Goal: Task Accomplishment & Management: Use online tool/utility

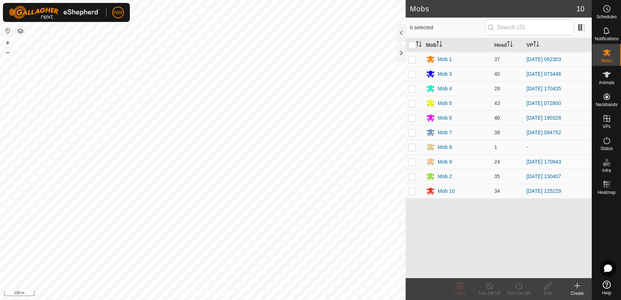
click at [413, 119] on p-checkbox at bounding box center [412, 118] width 7 height 6
checkbox input "true"
click at [519, 288] on icon at bounding box center [518, 285] width 9 height 9
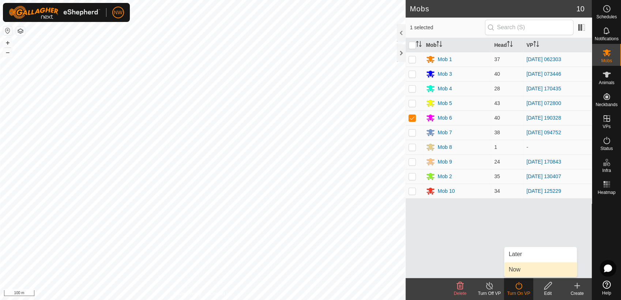
click at [516, 269] on link "Now" at bounding box center [540, 269] width 72 height 15
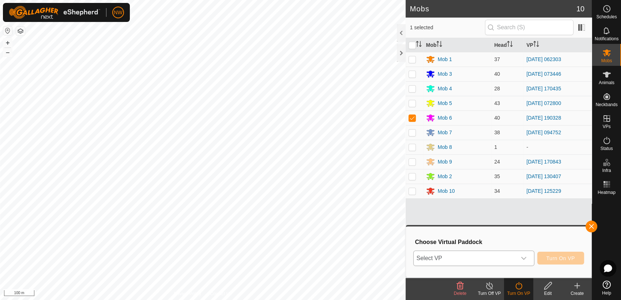
click at [527, 258] on icon "dropdown trigger" at bounding box center [524, 258] width 6 height 6
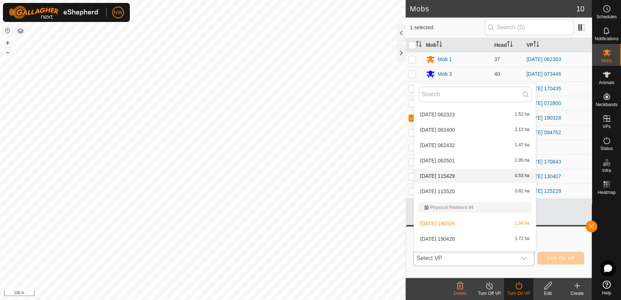
scroll to position [6298, 0]
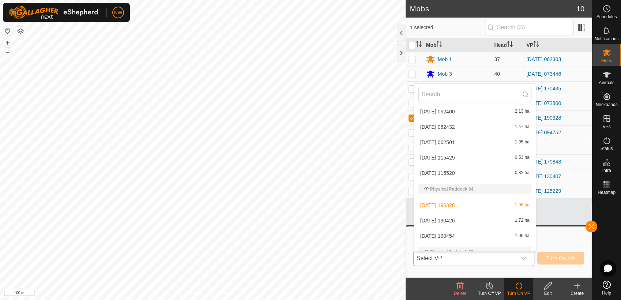
click at [456, 216] on li "[DATE] 190426 1.72 ha" at bounding box center [475, 220] width 122 height 15
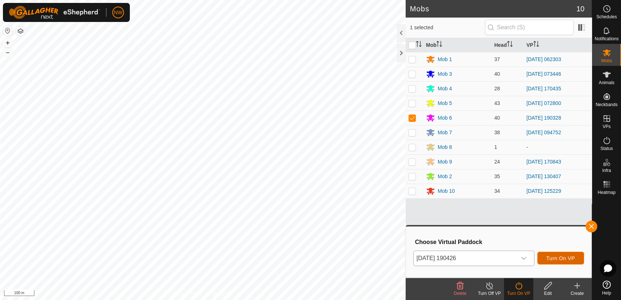
click at [559, 256] on span "Turn On VP" at bounding box center [560, 258] width 29 height 6
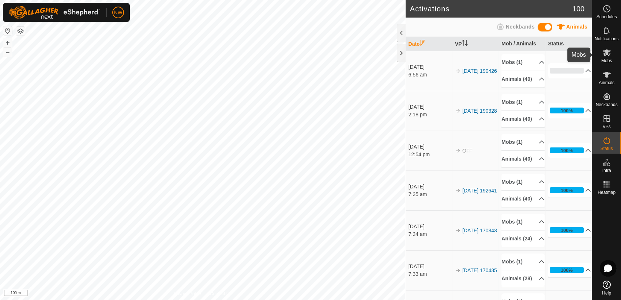
click at [611, 56] on es-mob-svg-icon at bounding box center [606, 53] width 13 height 12
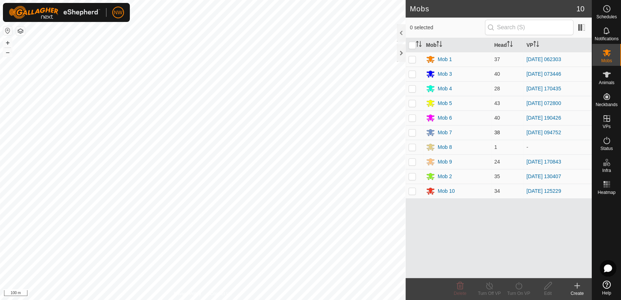
click at [414, 133] on p-checkbox at bounding box center [412, 132] width 7 height 6
checkbox input "true"
click at [516, 285] on icon at bounding box center [518, 285] width 9 height 9
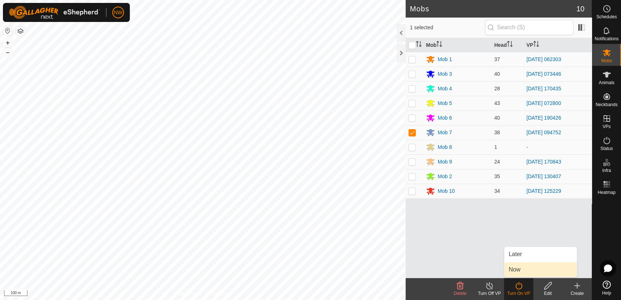
click at [518, 265] on link "Now" at bounding box center [540, 269] width 72 height 15
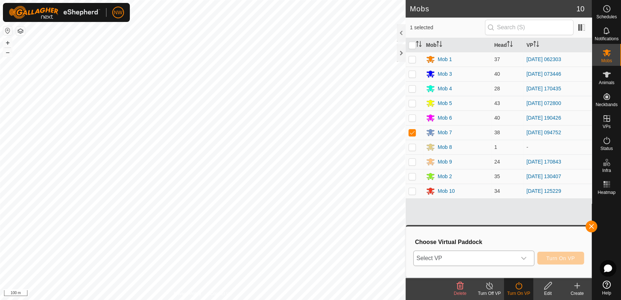
click at [526, 256] on icon "dropdown trigger" at bounding box center [524, 258] width 6 height 6
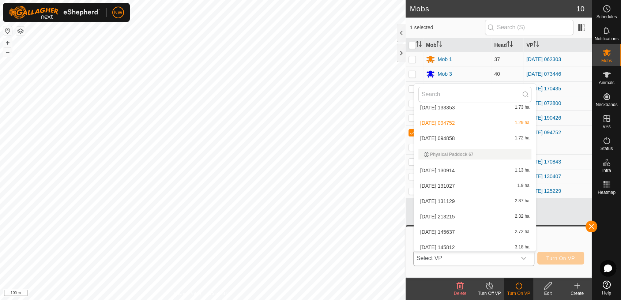
scroll to position [6592, 0]
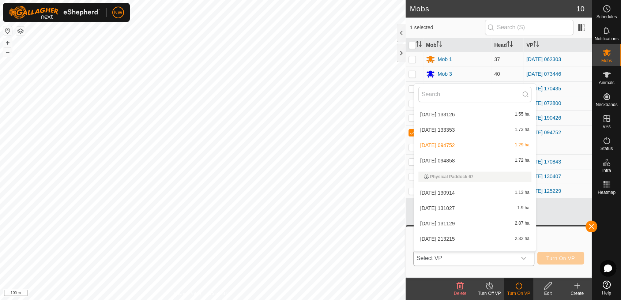
click at [451, 157] on li "[DATE] 094858 1.72 ha" at bounding box center [475, 160] width 122 height 15
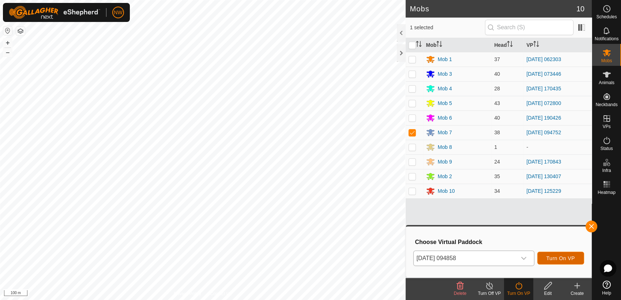
click at [552, 256] on span "Turn On VP" at bounding box center [560, 258] width 29 height 6
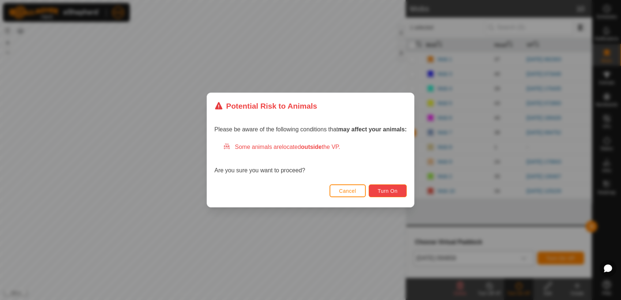
click at [391, 189] on button "Turn On" at bounding box center [388, 190] width 38 height 13
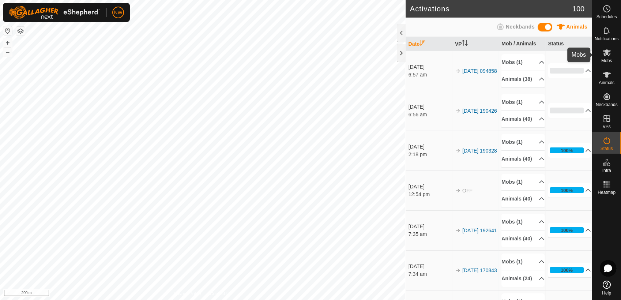
click at [609, 54] on icon at bounding box center [607, 52] width 8 height 7
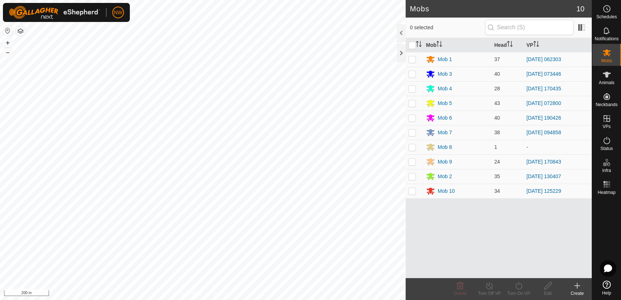
click at [413, 90] on p-checkbox at bounding box center [412, 89] width 7 height 6
checkbox input "true"
click at [515, 288] on icon at bounding box center [518, 285] width 9 height 9
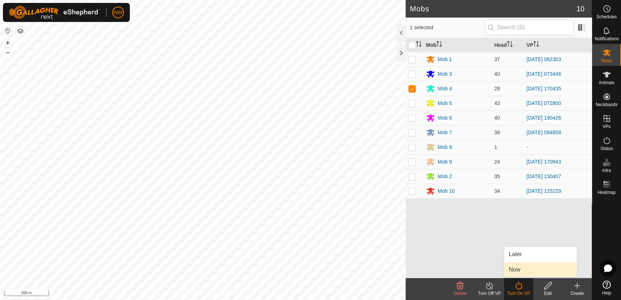
click at [515, 268] on link "Now" at bounding box center [540, 269] width 72 height 15
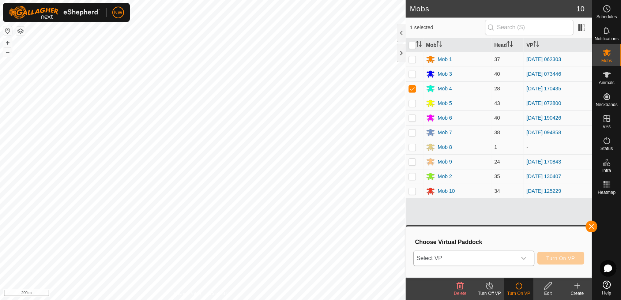
click at [524, 256] on icon "dropdown trigger" at bounding box center [524, 258] width 6 height 6
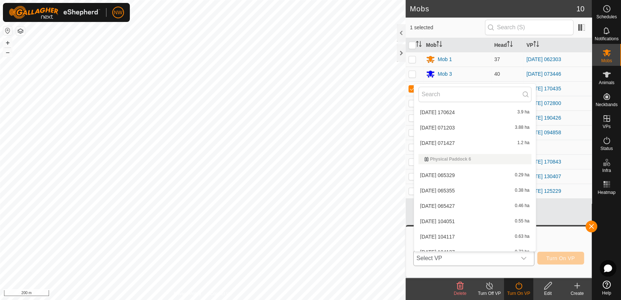
scroll to position [5647, 0]
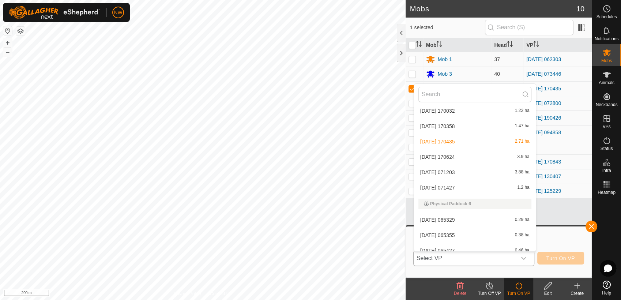
click at [456, 154] on li "[DATE] 170624 3.9 ha" at bounding box center [475, 157] width 122 height 15
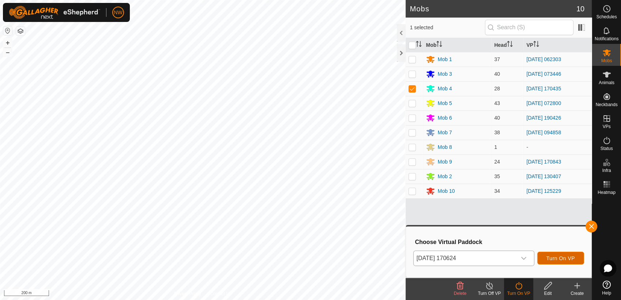
click at [565, 260] on span "Turn On VP" at bounding box center [560, 258] width 29 height 6
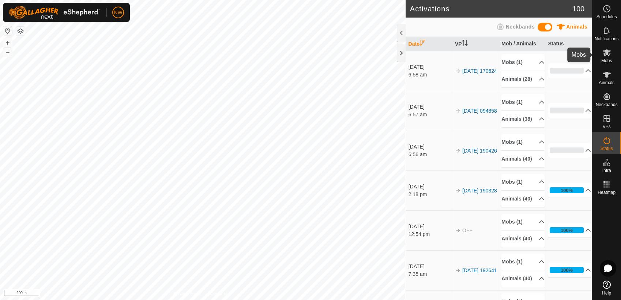
click at [611, 57] on es-mob-svg-icon at bounding box center [606, 53] width 13 height 12
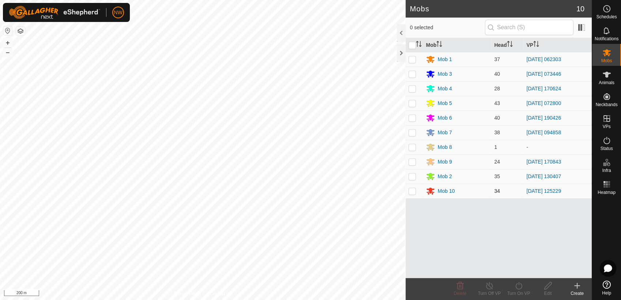
click at [413, 195] on td at bounding box center [415, 191] width 18 height 15
checkbox input "true"
click at [518, 286] on icon at bounding box center [518, 285] width 9 height 9
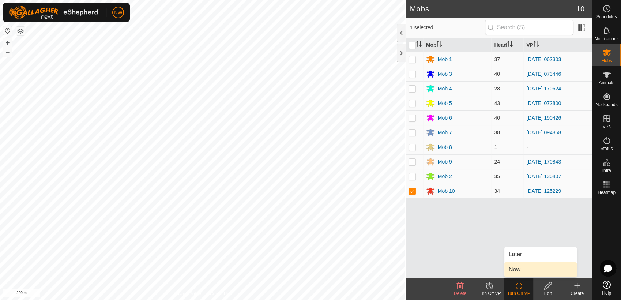
click at [519, 269] on link "Now" at bounding box center [540, 269] width 72 height 15
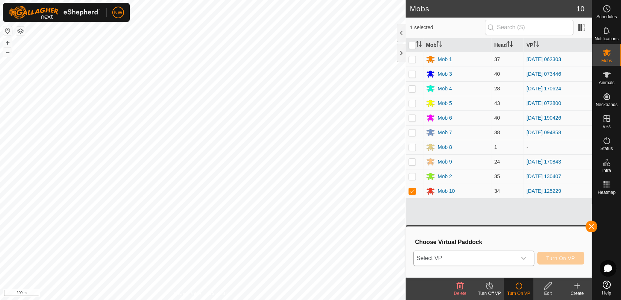
click at [526, 257] on icon "dropdown trigger" at bounding box center [523, 258] width 5 height 3
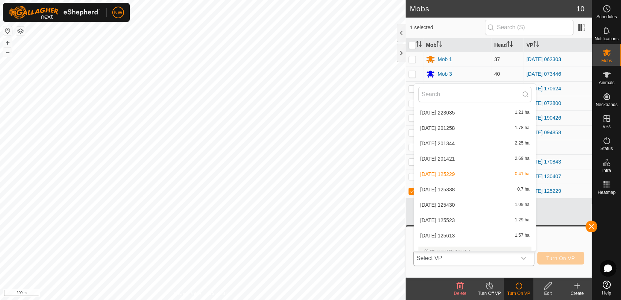
scroll to position [1870, 0]
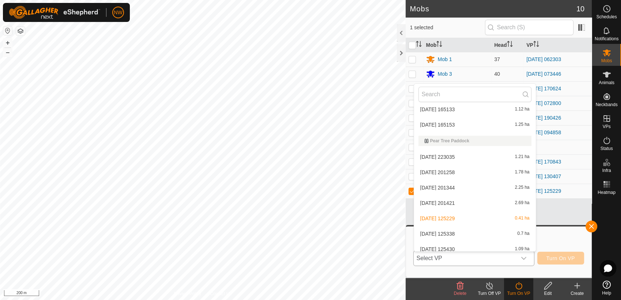
click at [453, 231] on li "[DATE] 125338 0.7 ha" at bounding box center [475, 233] width 122 height 15
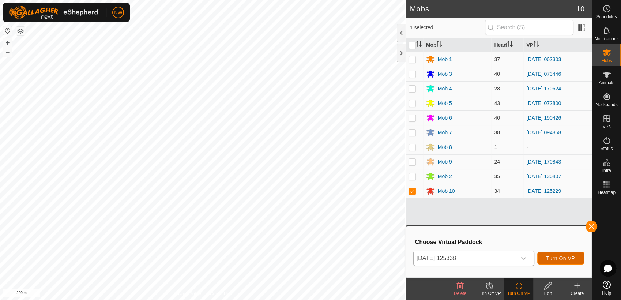
click at [558, 256] on span "Turn On VP" at bounding box center [560, 258] width 29 height 6
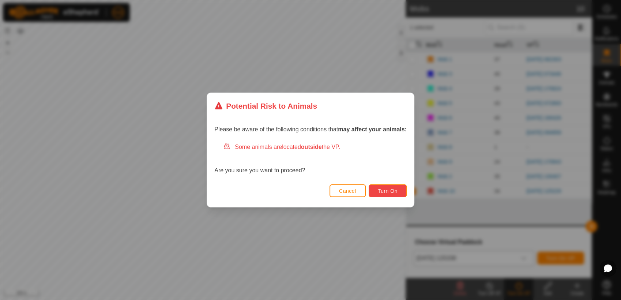
click at [394, 187] on button "Turn On" at bounding box center [388, 190] width 38 height 13
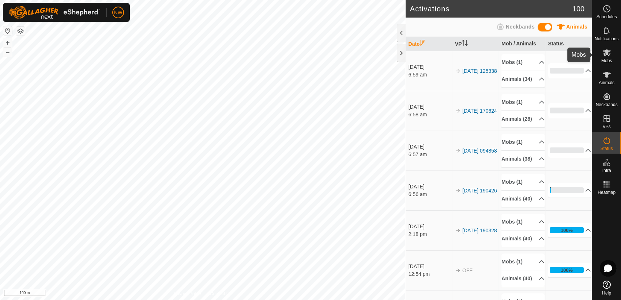
click at [605, 56] on icon at bounding box center [607, 52] width 8 height 7
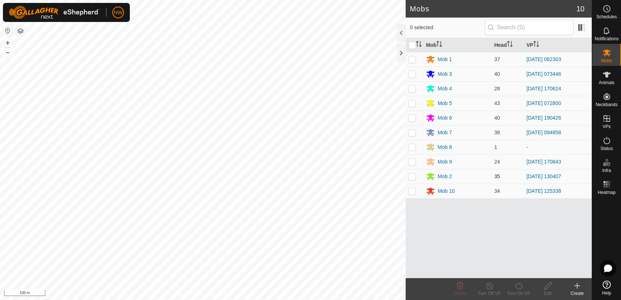
click at [413, 174] on p-checkbox at bounding box center [412, 176] width 7 height 6
checkbox input "true"
click at [519, 287] on icon at bounding box center [518, 285] width 9 height 9
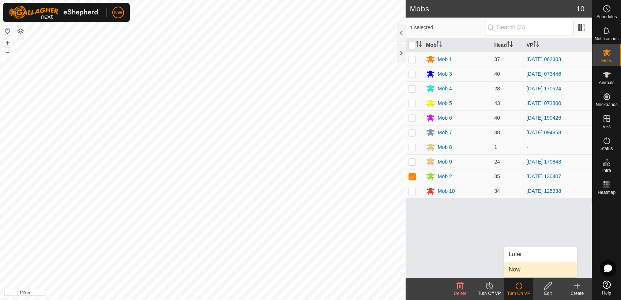
click at [517, 267] on link "Now" at bounding box center [540, 269] width 72 height 15
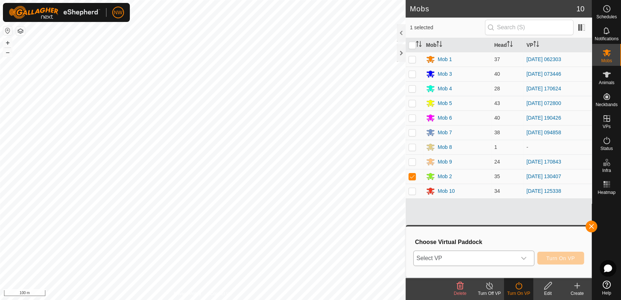
click at [525, 256] on icon "dropdown trigger" at bounding box center [524, 258] width 6 height 6
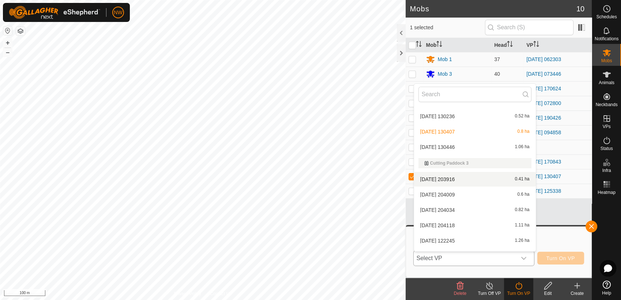
scroll to position [871, 0]
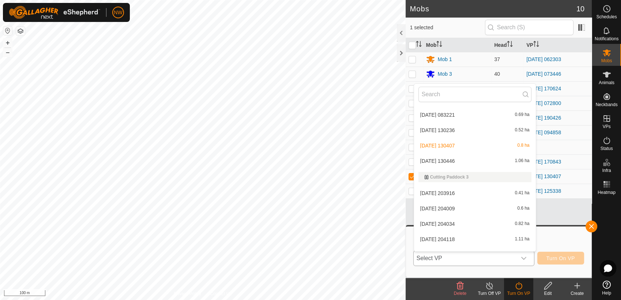
click at [443, 158] on li "[DATE] 130446 1.06 ha" at bounding box center [475, 161] width 122 height 15
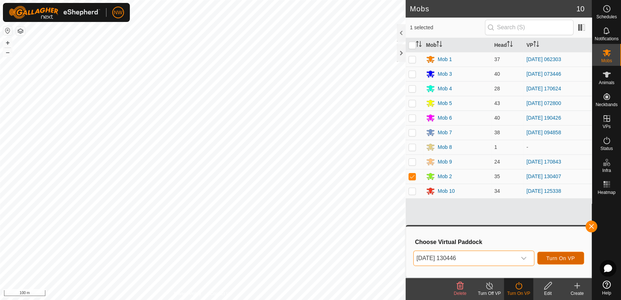
click at [560, 255] on span "Turn On VP" at bounding box center [560, 258] width 29 height 6
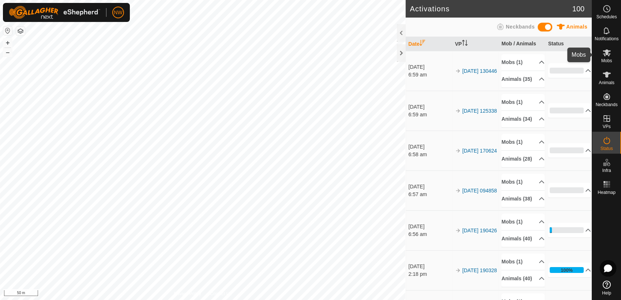
click at [608, 59] on span "Mobs" at bounding box center [606, 61] width 11 height 4
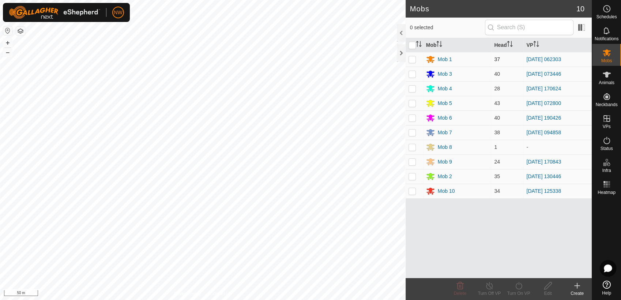
click at [414, 60] on p-checkbox at bounding box center [412, 59] width 7 height 6
checkbox input "true"
click at [519, 283] on icon at bounding box center [518, 285] width 7 height 7
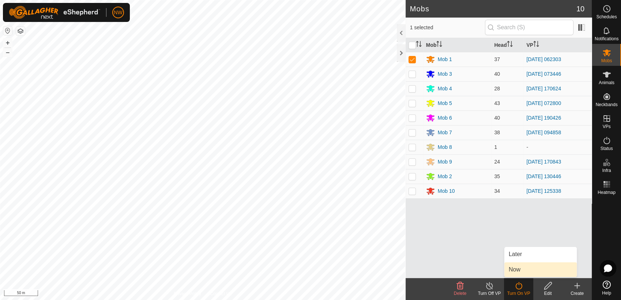
click at [521, 268] on link "Now" at bounding box center [540, 269] width 72 height 15
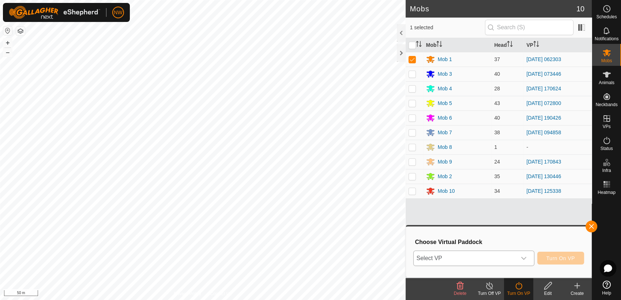
click at [527, 257] on icon "dropdown trigger" at bounding box center [524, 258] width 6 height 6
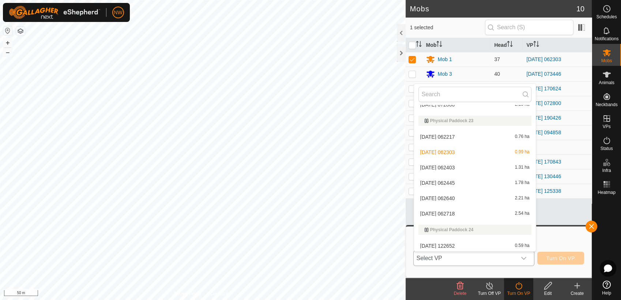
scroll to position [3642, 0]
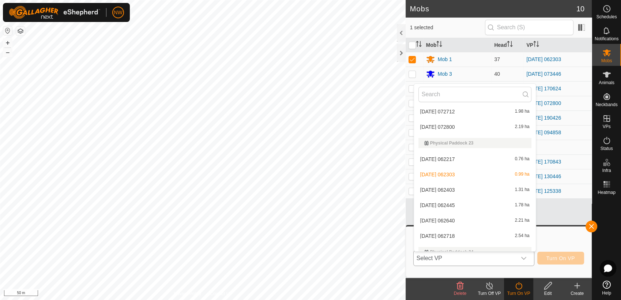
click at [450, 186] on li "[DATE] 062403 1.31 ha" at bounding box center [475, 189] width 122 height 15
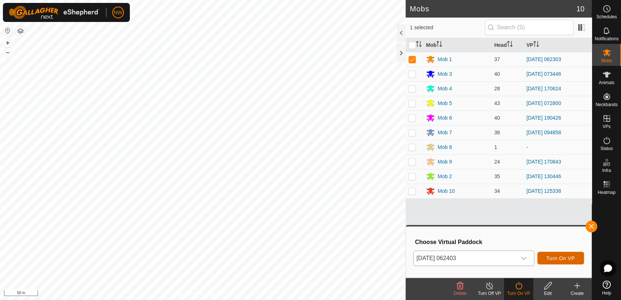
click at [557, 257] on span "Turn On VP" at bounding box center [560, 258] width 29 height 6
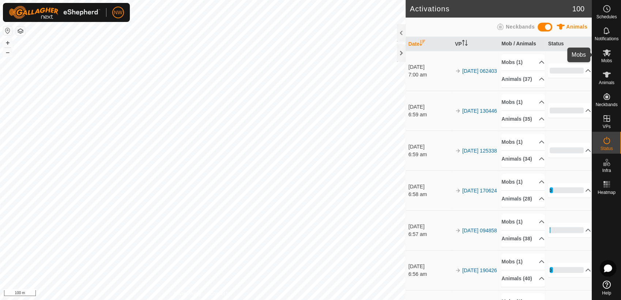
click at [604, 50] on icon at bounding box center [607, 52] width 8 height 7
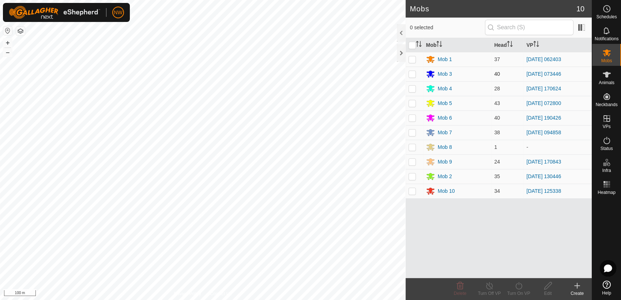
click at [412, 73] on p-checkbox at bounding box center [412, 74] width 7 height 6
checkbox input "true"
click at [520, 285] on icon at bounding box center [518, 285] width 9 height 9
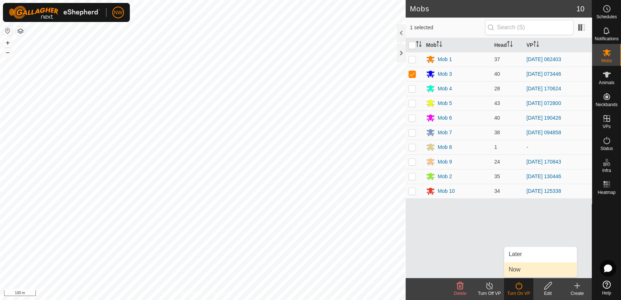
click at [517, 266] on link "Now" at bounding box center [540, 269] width 72 height 15
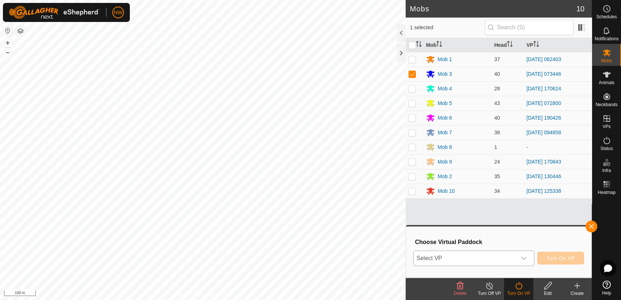
click at [523, 257] on icon "dropdown trigger" at bounding box center [523, 258] width 5 height 3
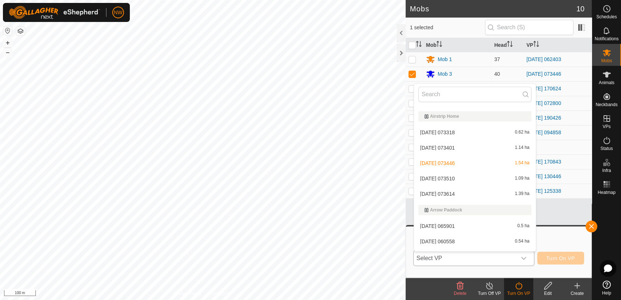
scroll to position [332, 0]
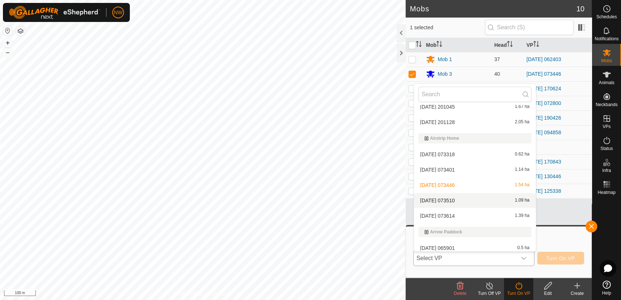
click at [454, 196] on li "[DATE] 073510 1.09 ha" at bounding box center [475, 200] width 122 height 15
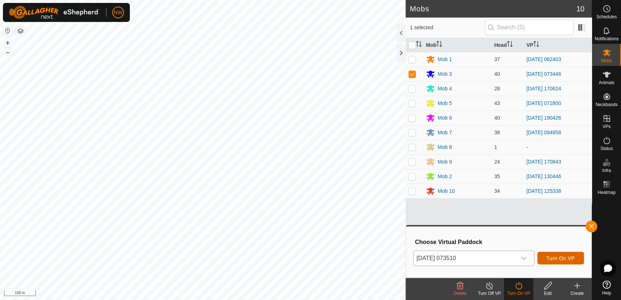
click at [565, 256] on span "Turn On VP" at bounding box center [560, 258] width 29 height 6
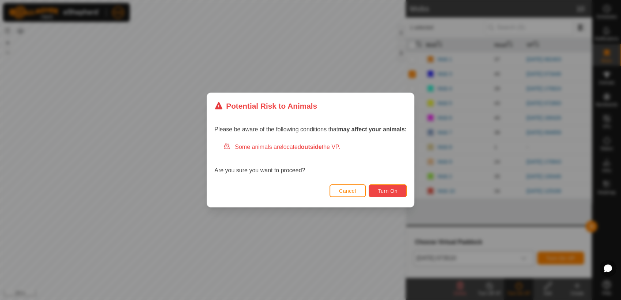
click at [378, 190] on span "Turn On" at bounding box center [388, 191] width 20 height 6
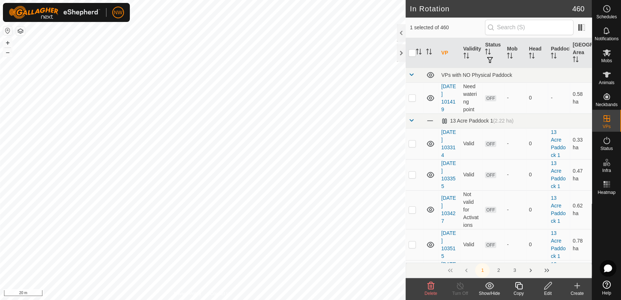
click at [550, 288] on icon at bounding box center [547, 285] width 9 height 9
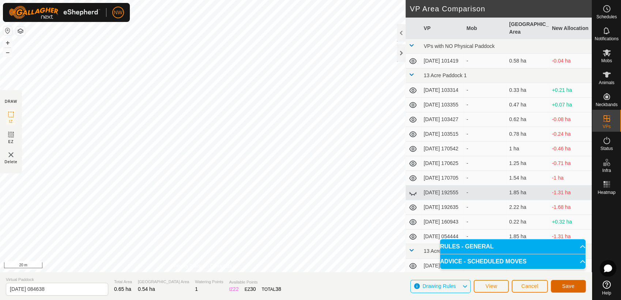
click at [563, 285] on span "Save" at bounding box center [568, 286] width 12 height 6
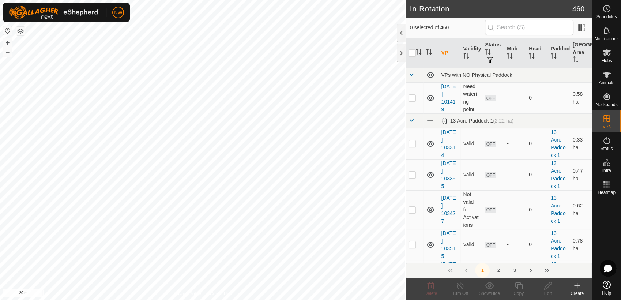
checkbox input "true"
click at [603, 56] on icon at bounding box center [606, 52] width 9 height 9
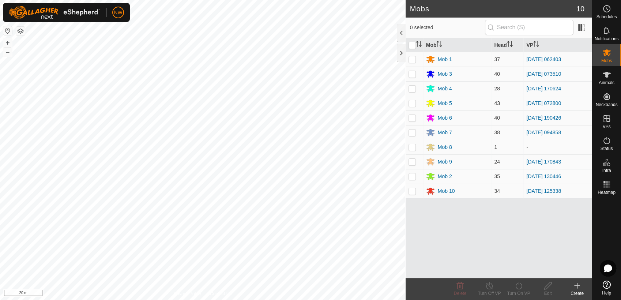
click at [412, 103] on p-checkbox at bounding box center [412, 103] width 7 height 6
checkbox input "true"
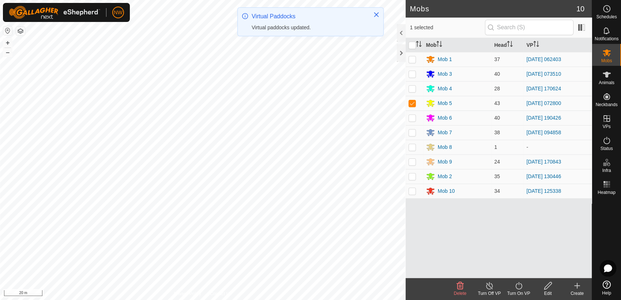
click at [488, 283] on icon at bounding box center [489, 285] width 7 height 7
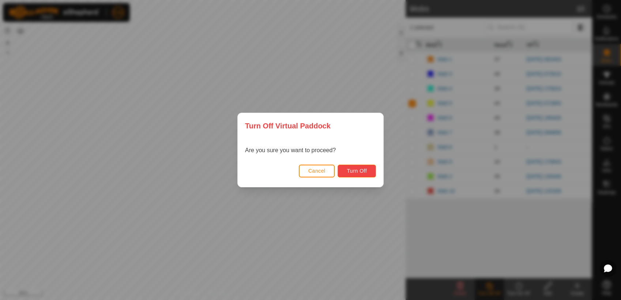
click at [365, 171] on span "Turn Off" at bounding box center [357, 171] width 20 height 6
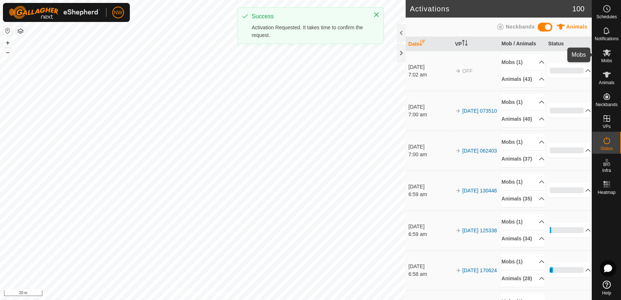
click at [607, 59] on div "Mobs" at bounding box center [606, 55] width 29 height 22
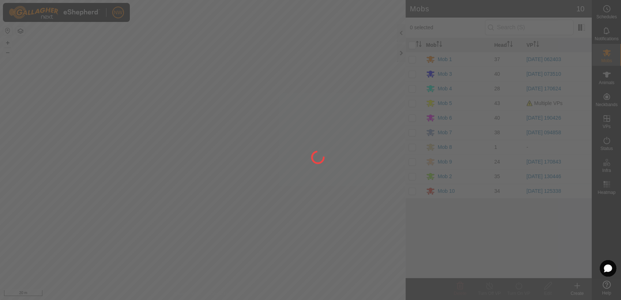
click at [412, 103] on div at bounding box center [310, 150] width 621 height 300
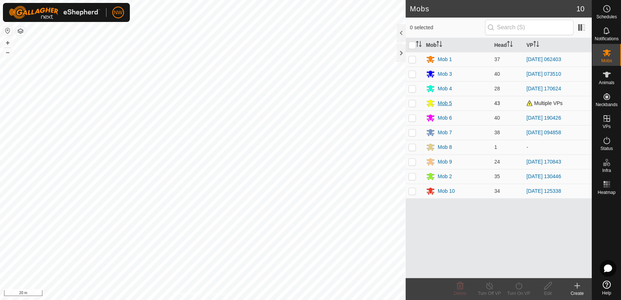
click at [445, 103] on div "Mob 5" at bounding box center [445, 103] width 14 height 8
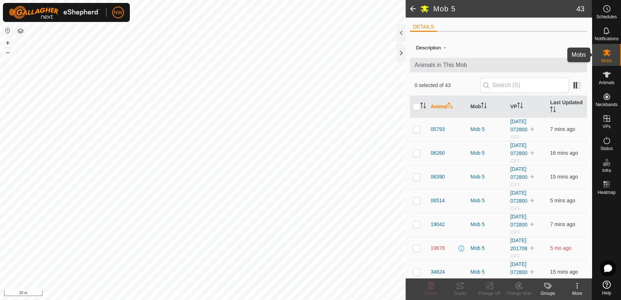
click at [606, 54] on icon at bounding box center [607, 52] width 8 height 7
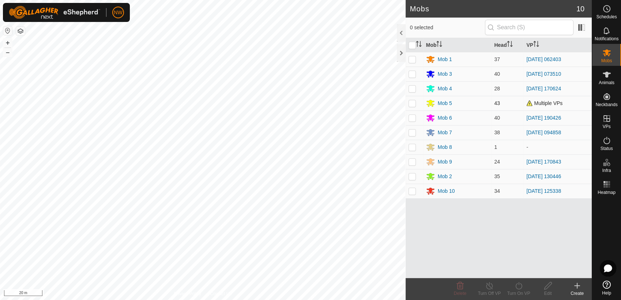
click at [413, 103] on p-checkbox at bounding box center [412, 103] width 7 height 6
checkbox input "true"
click at [520, 285] on icon at bounding box center [518, 285] width 9 height 9
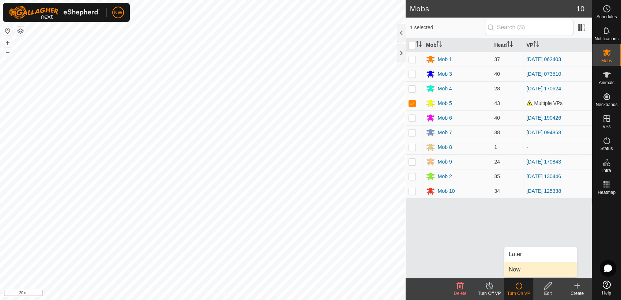
click at [515, 267] on link "Now" at bounding box center [540, 269] width 72 height 15
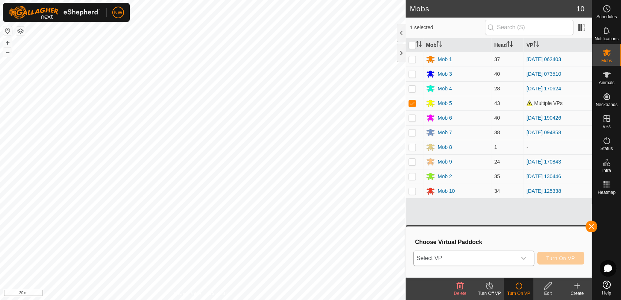
click at [524, 257] on icon "dropdown trigger" at bounding box center [524, 258] width 6 height 6
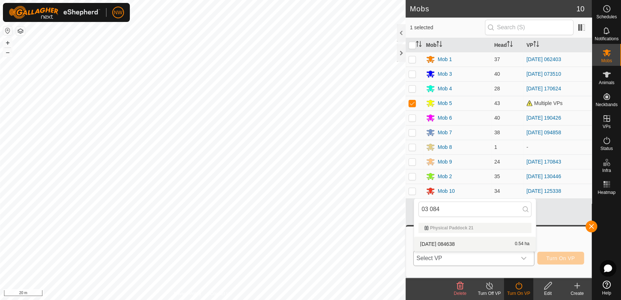
type input "03 084"
click at [451, 242] on li "2025-05-03 084638 0.54 ha" at bounding box center [475, 244] width 122 height 15
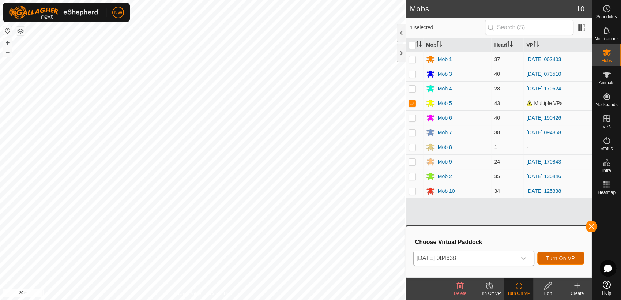
click at [553, 253] on button "Turn On VP" at bounding box center [560, 258] width 47 height 13
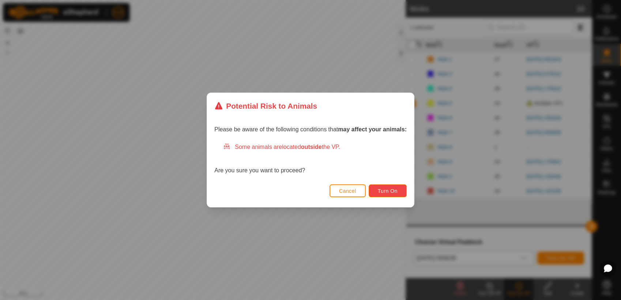
click at [395, 191] on span "Turn On" at bounding box center [388, 191] width 20 height 6
